Goal: Task Accomplishment & Management: Use online tool/utility

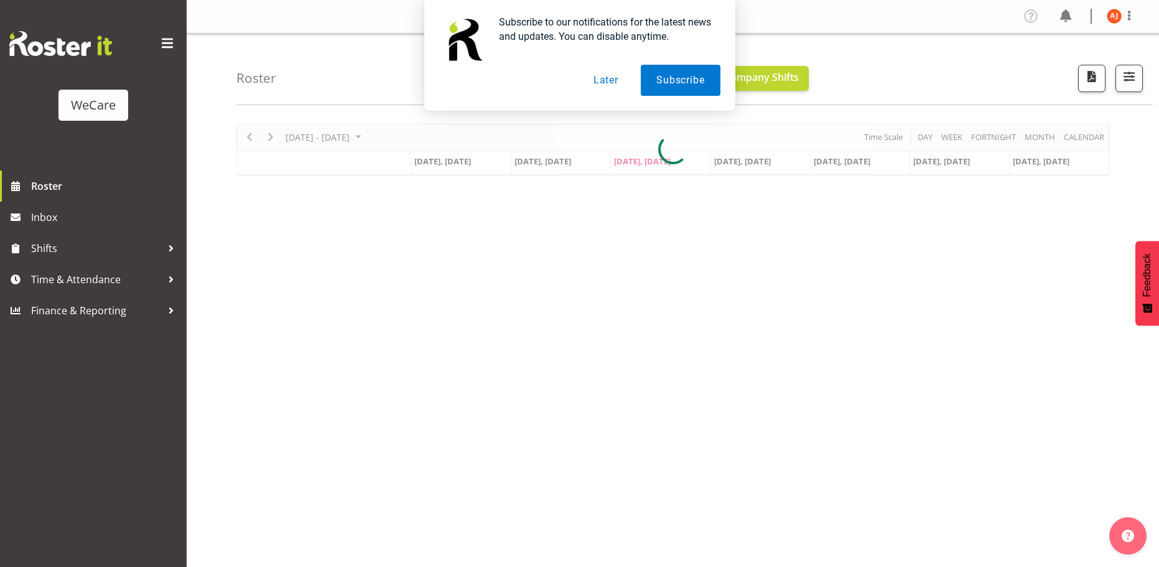
click at [605, 73] on button "Later" at bounding box center [606, 80] width 56 height 31
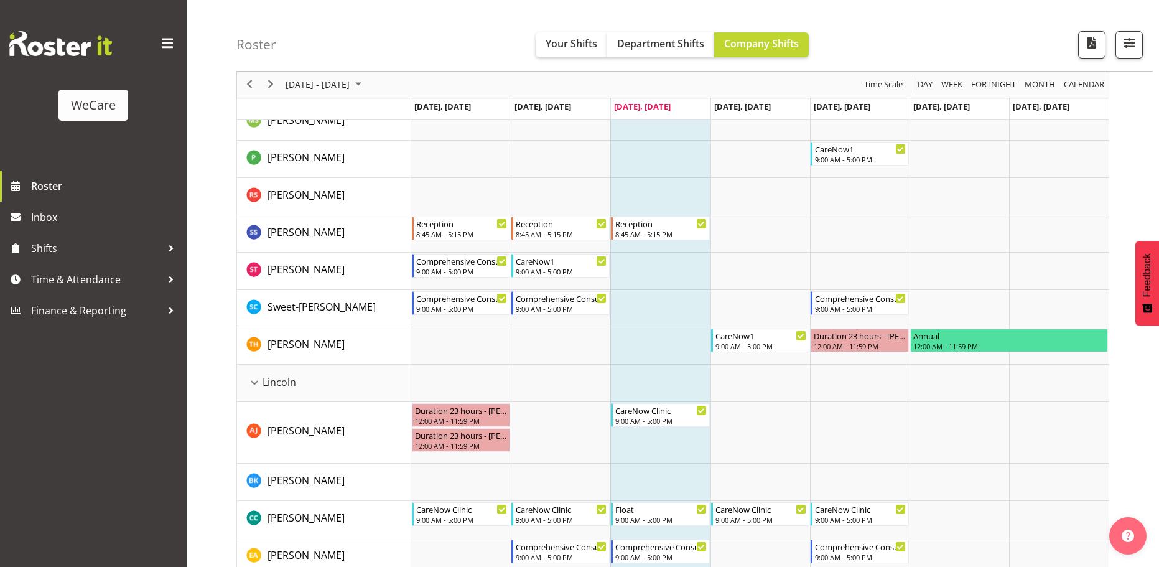
scroll to position [1804, 0]
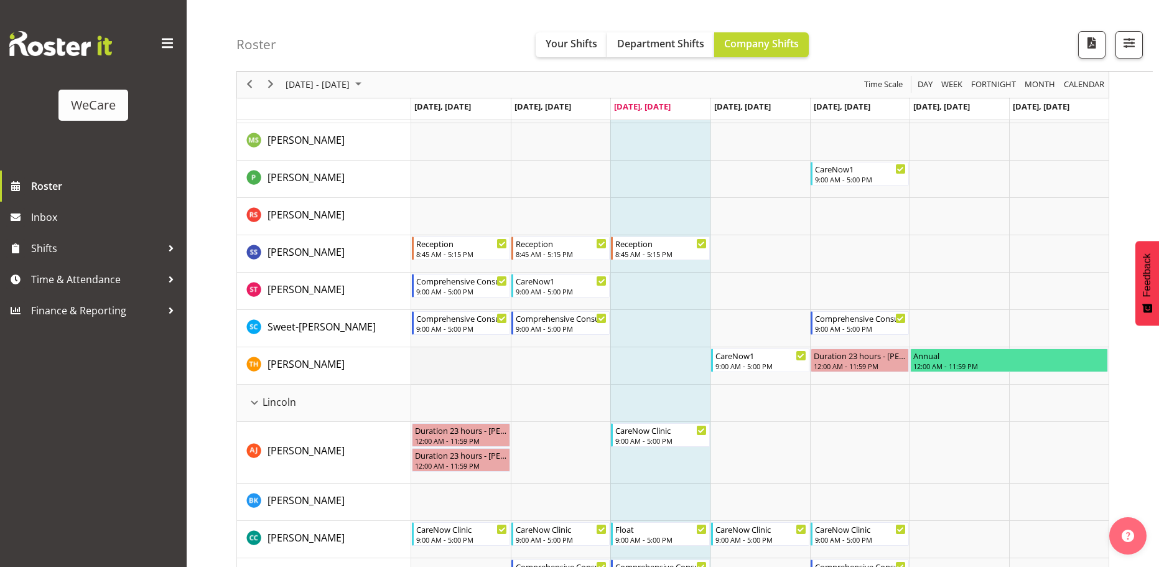
click at [463, 372] on td "Timeline Week of October 1, 2025" at bounding box center [461, 365] width 100 height 37
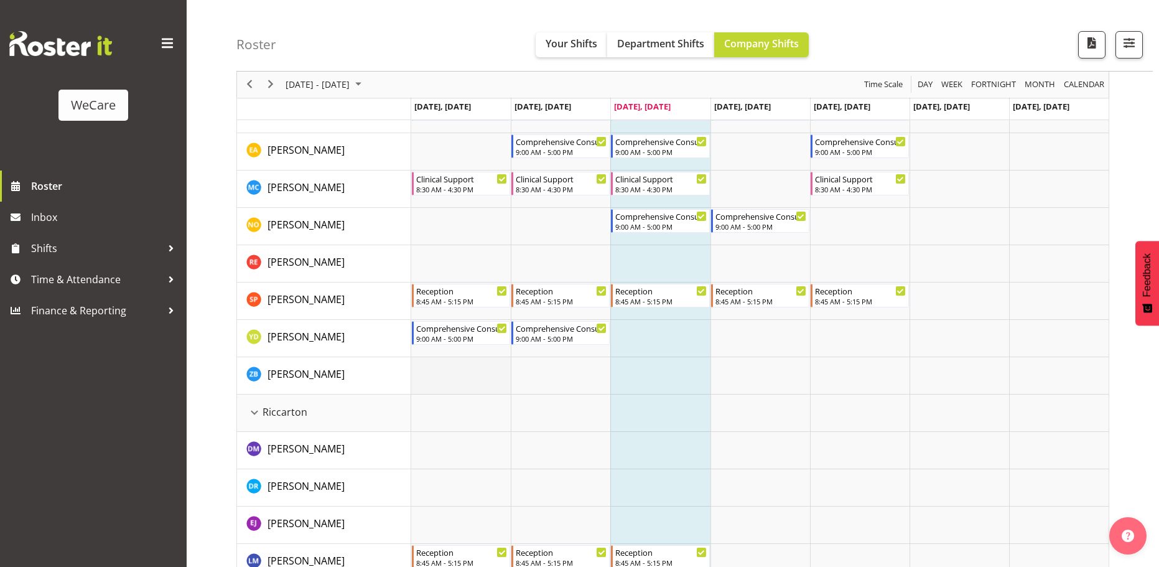
scroll to position [2488, 0]
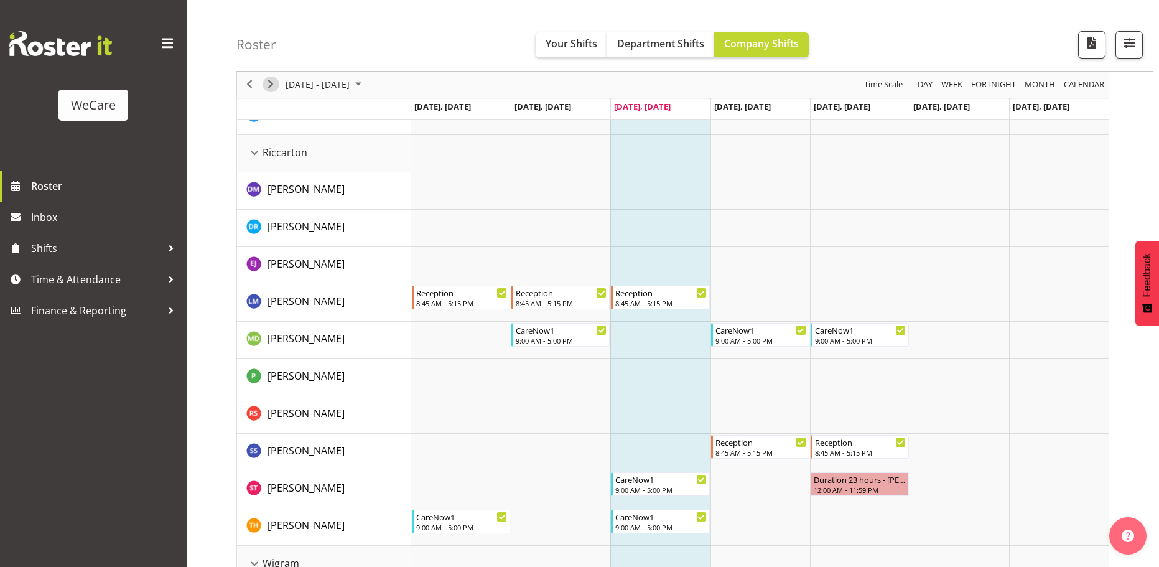
click at [277, 88] on span "Next" at bounding box center [270, 85] width 15 height 16
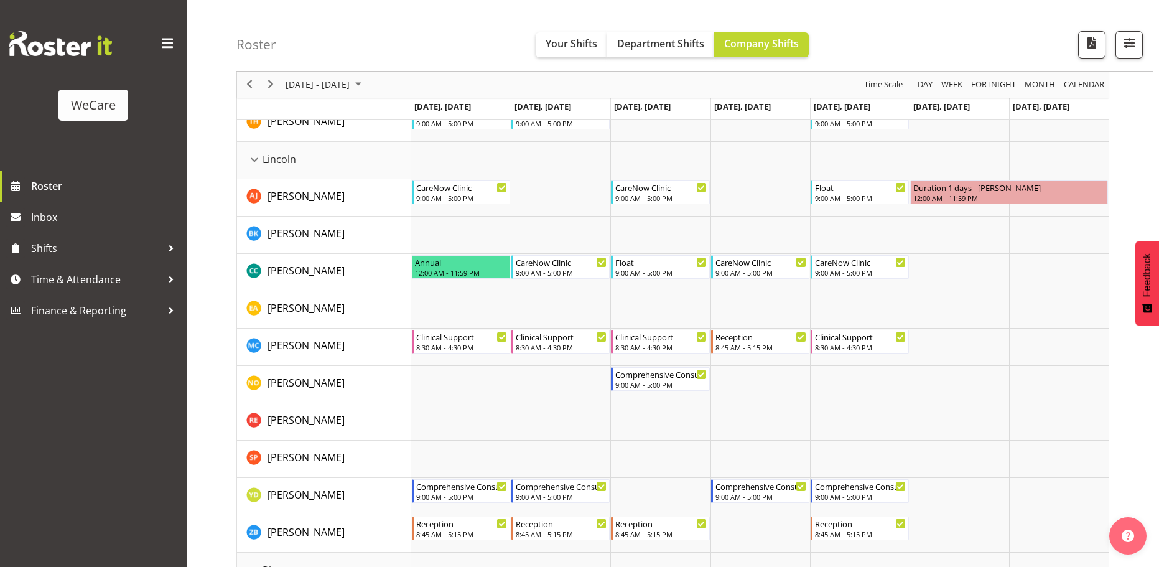
scroll to position [1991, 0]
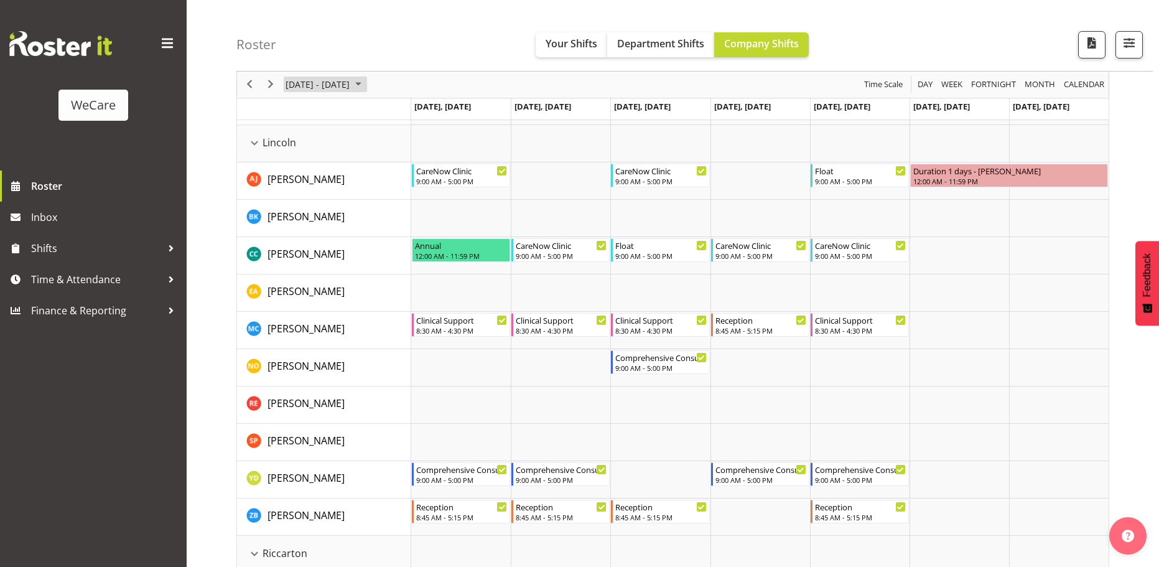
click at [351, 87] on span "[DATE] - [DATE]" at bounding box center [317, 85] width 67 height 16
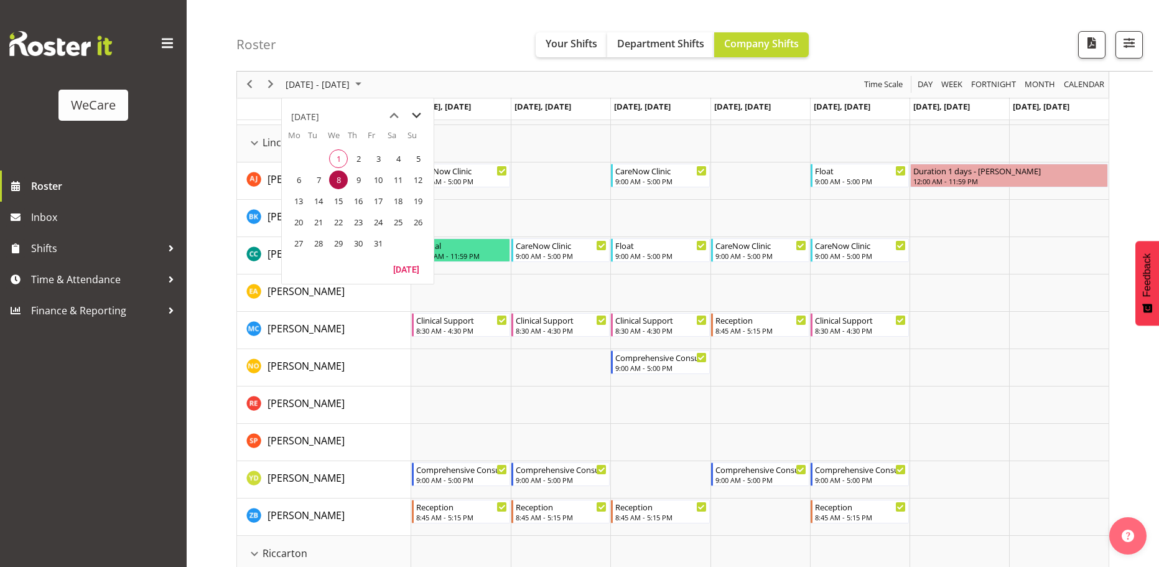
click at [417, 121] on span "next month" at bounding box center [417, 116] width 22 height 22
drag, startPoint x: 399, startPoint y: 158, endPoint x: 403, endPoint y: 176, distance: 18.4
click at [399, 158] on span "1" at bounding box center [398, 158] width 19 height 19
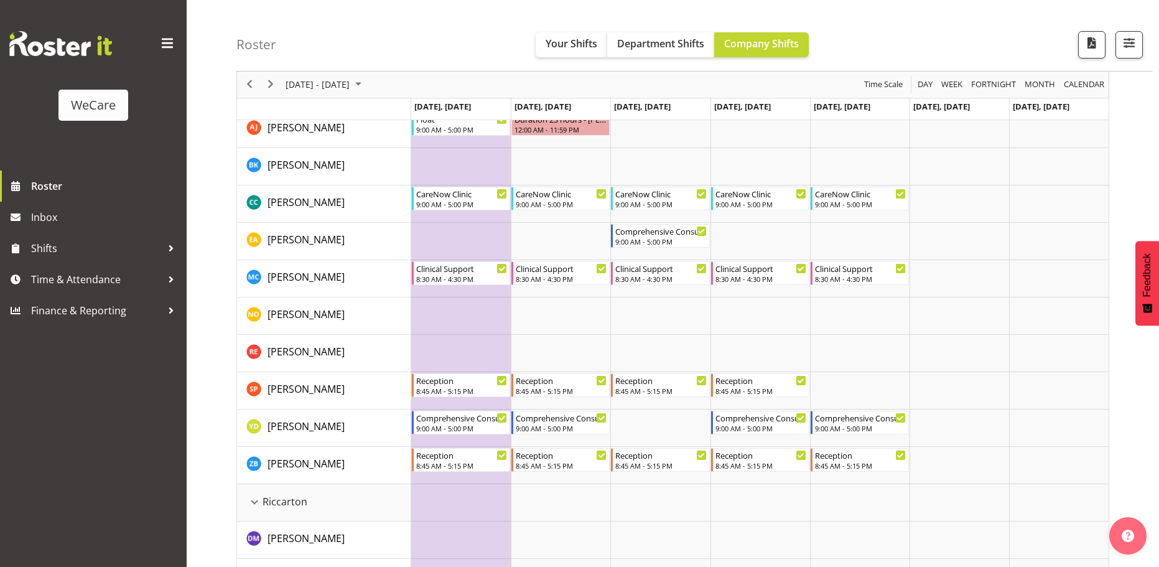
scroll to position [2177, 0]
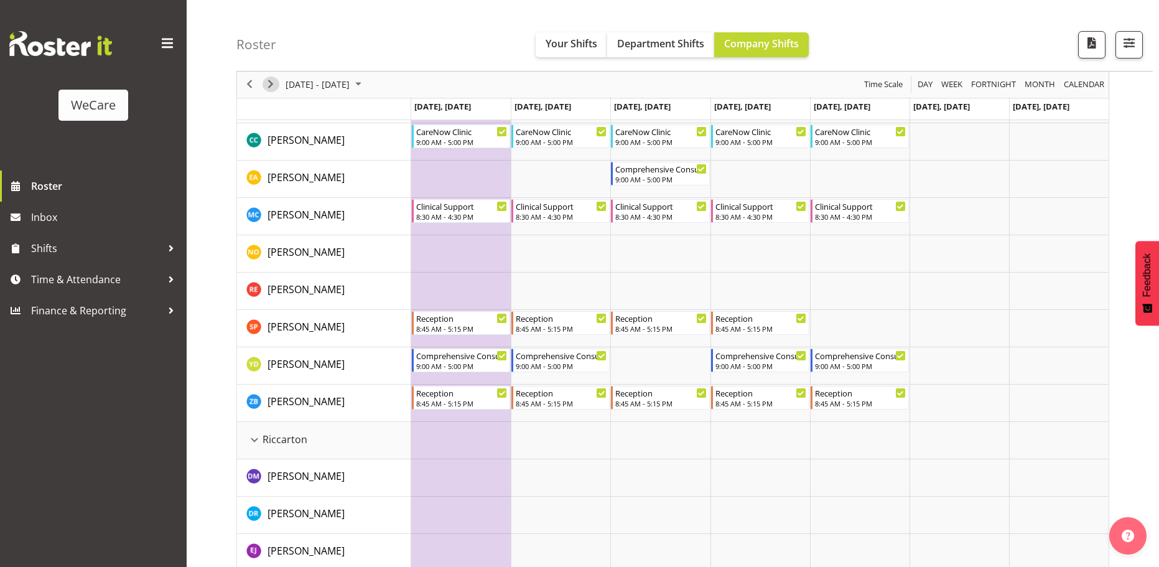
click at [274, 85] on span "Next" at bounding box center [270, 85] width 15 height 16
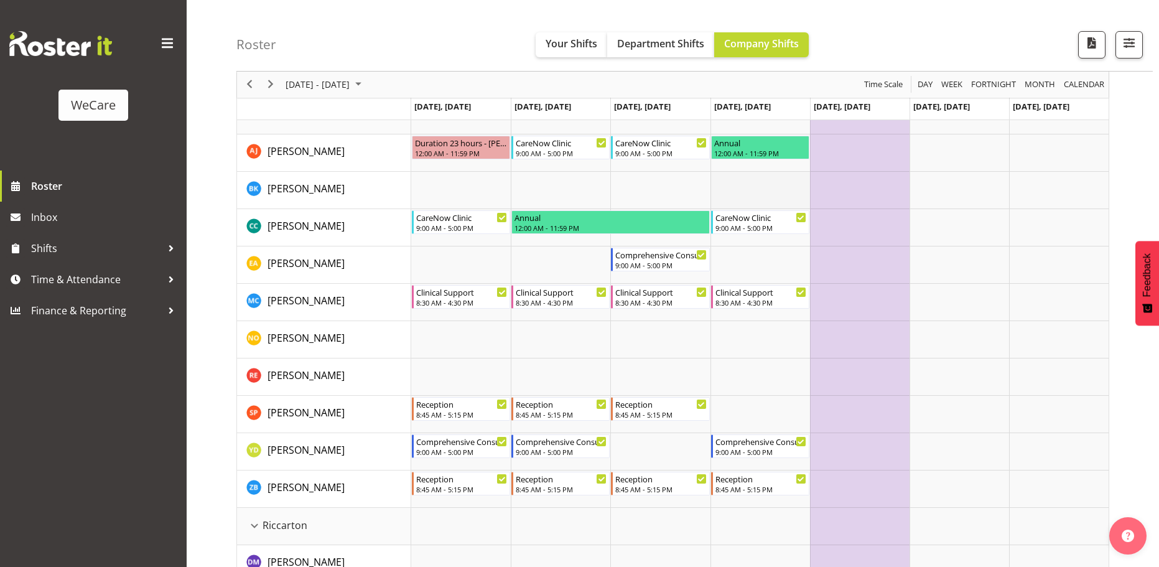
scroll to position [2053, 0]
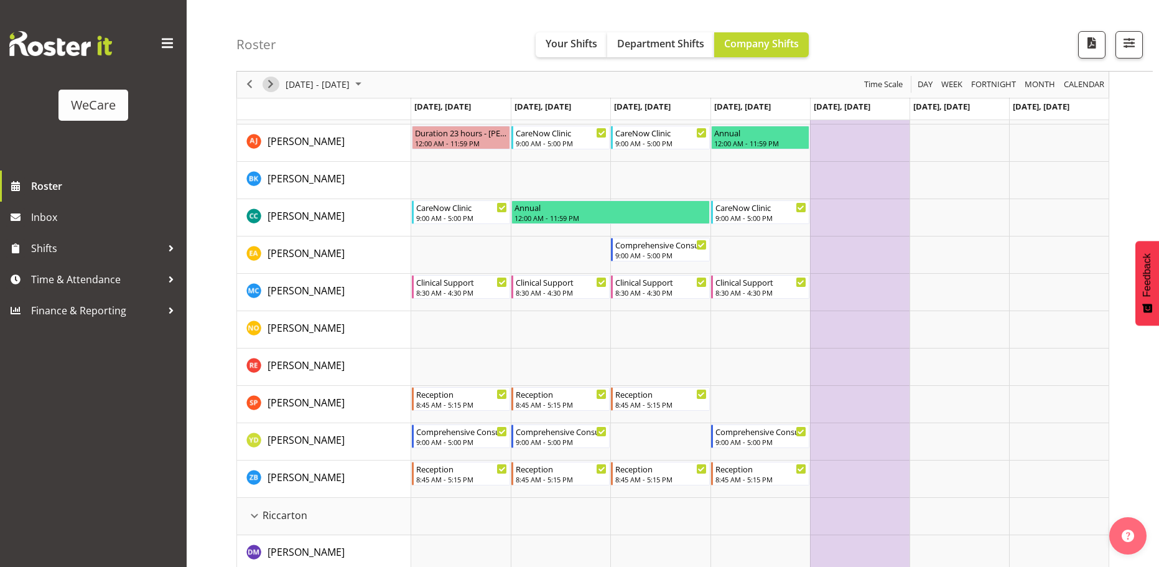
click at [271, 82] on span "Next" at bounding box center [270, 85] width 15 height 16
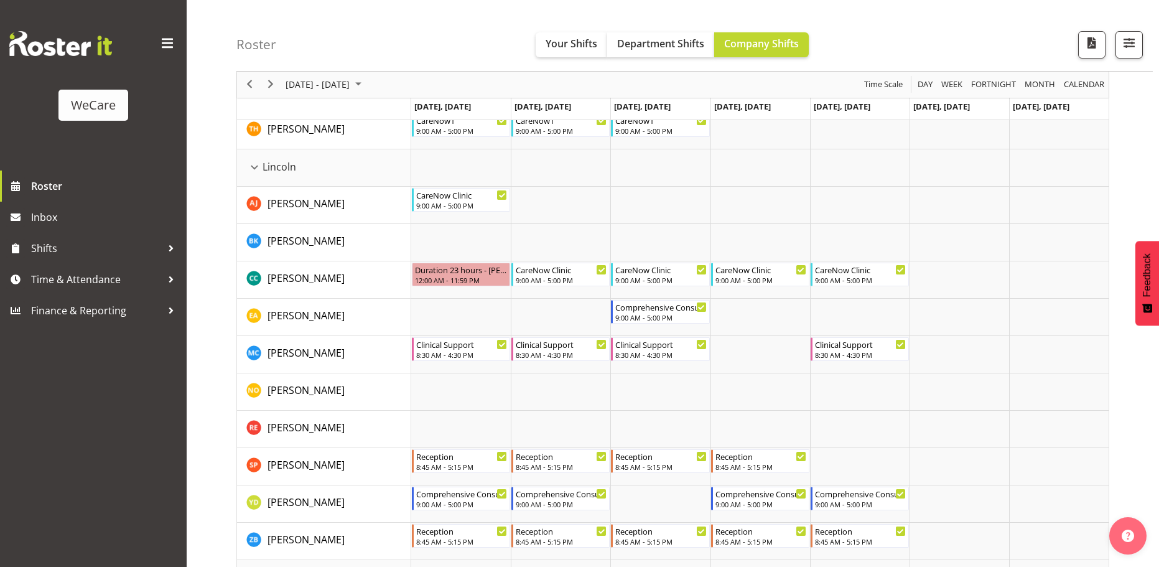
scroll to position [2053, 0]
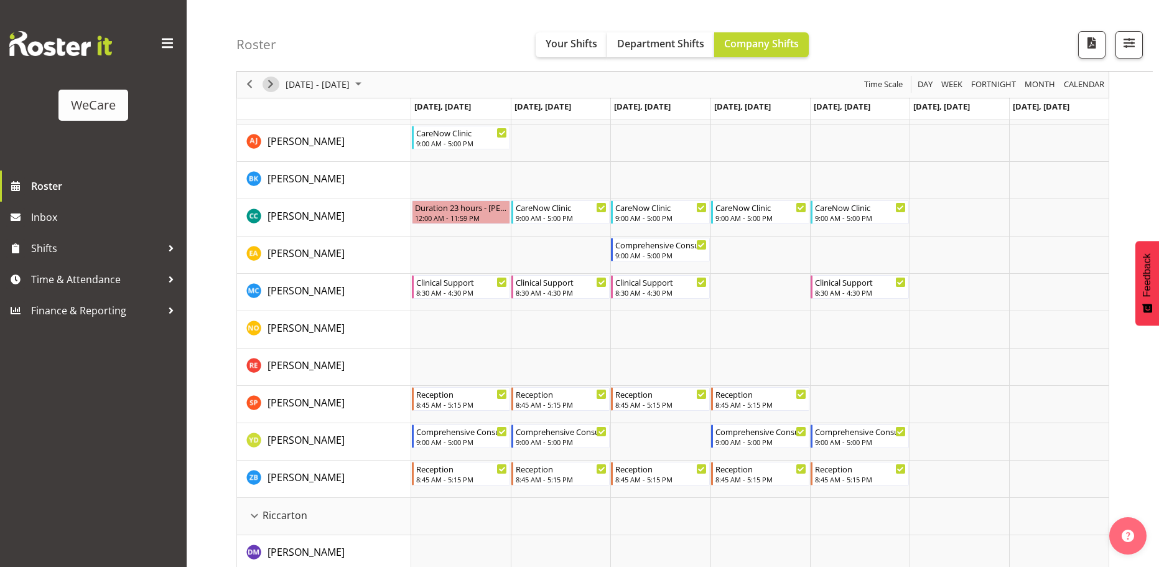
click at [277, 83] on span "Next" at bounding box center [270, 85] width 15 height 16
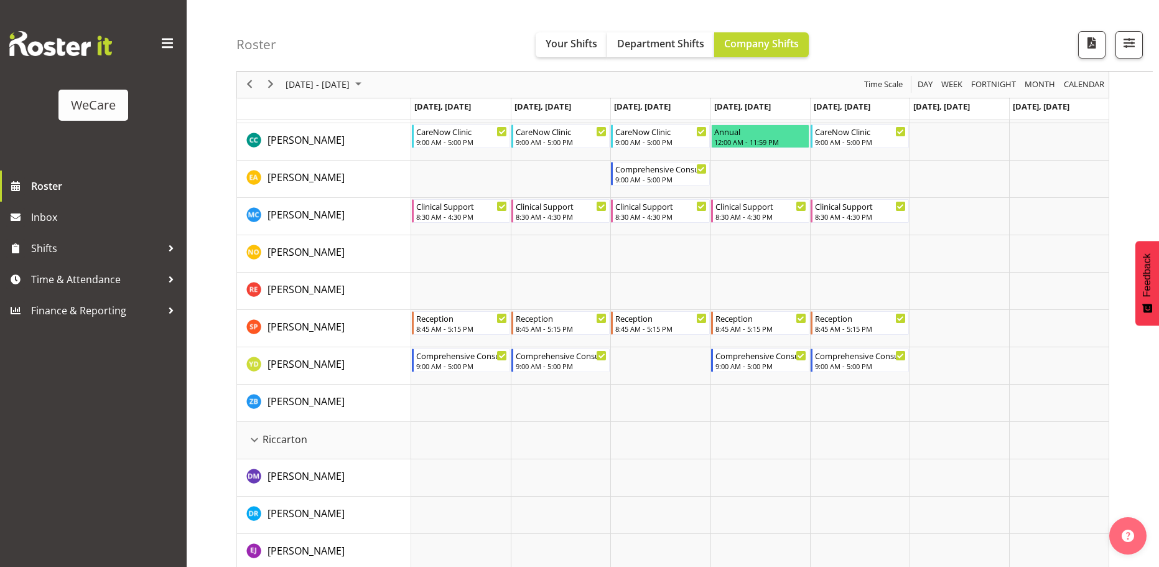
scroll to position [2053, 0]
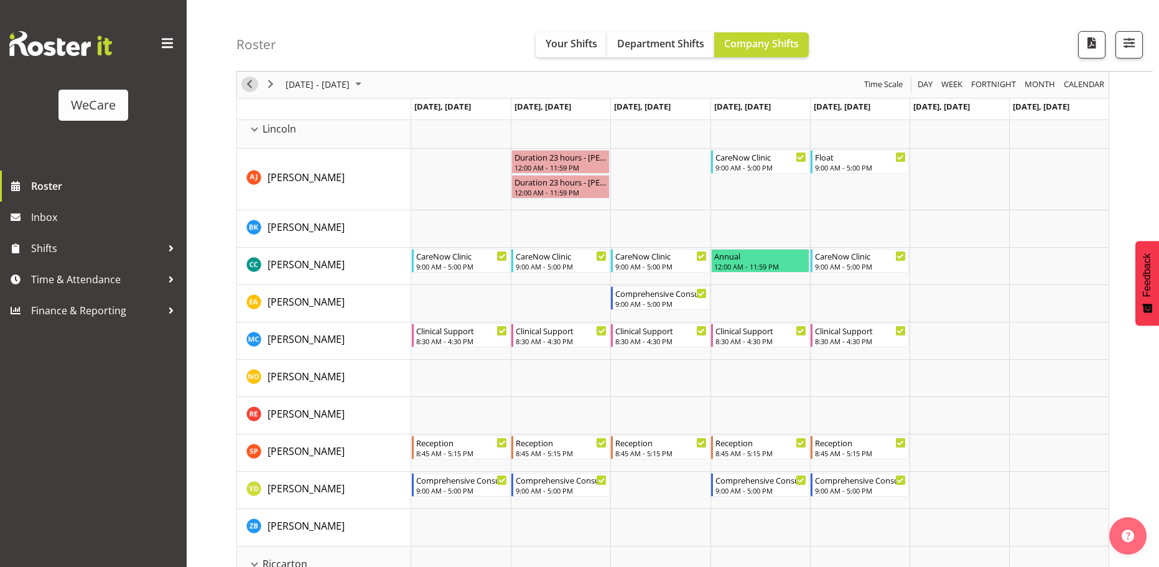
drag, startPoint x: 253, startPoint y: 83, endPoint x: 646, endPoint y: 379, distance: 491.7
click at [253, 82] on span "Previous" at bounding box center [249, 85] width 15 height 16
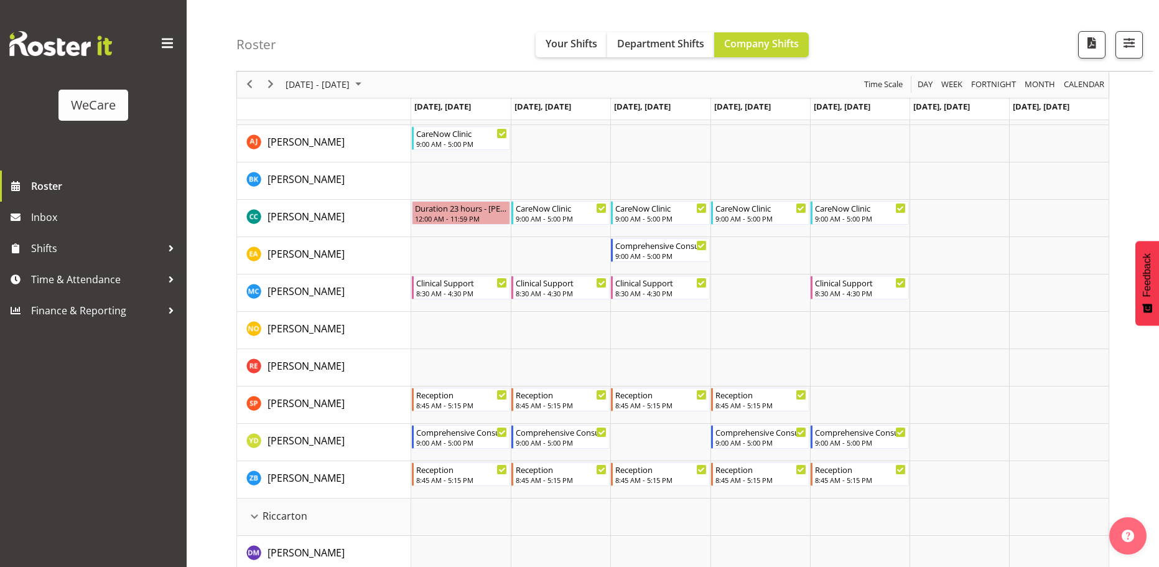
scroll to position [2053, 0]
